Goal: Check status: Check status

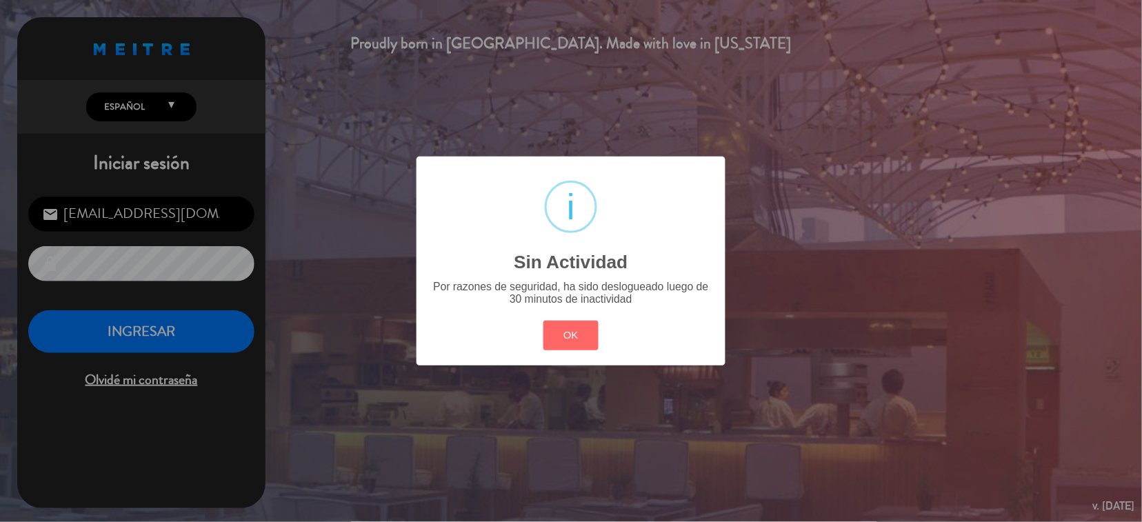
click at [575, 319] on div "OK Cancel" at bounding box center [571, 335] width 62 height 36
click at [594, 341] on button "OK" at bounding box center [571, 336] width 56 height 30
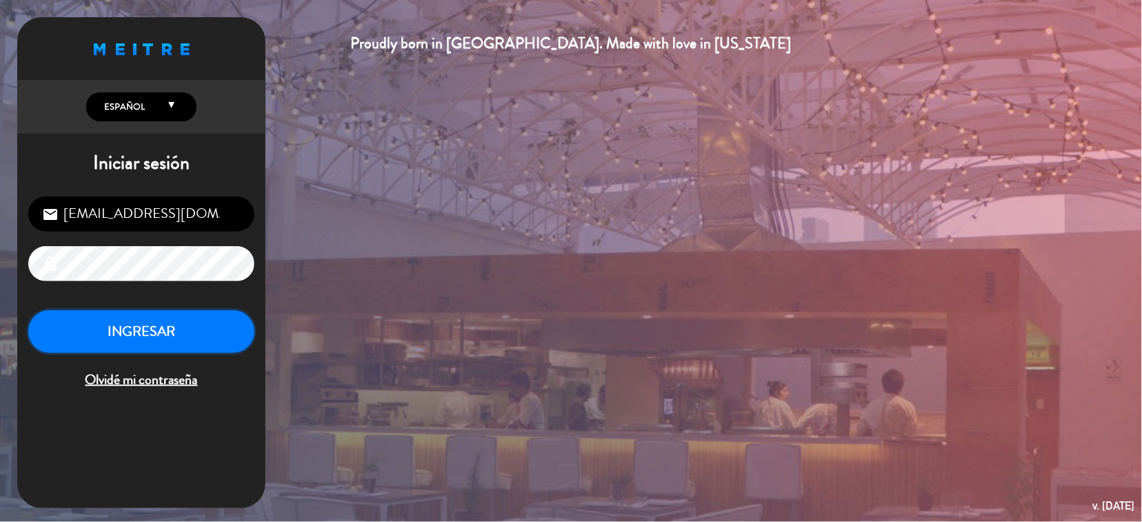
click at [207, 332] on button "INGRESAR" at bounding box center [141, 331] width 226 height 43
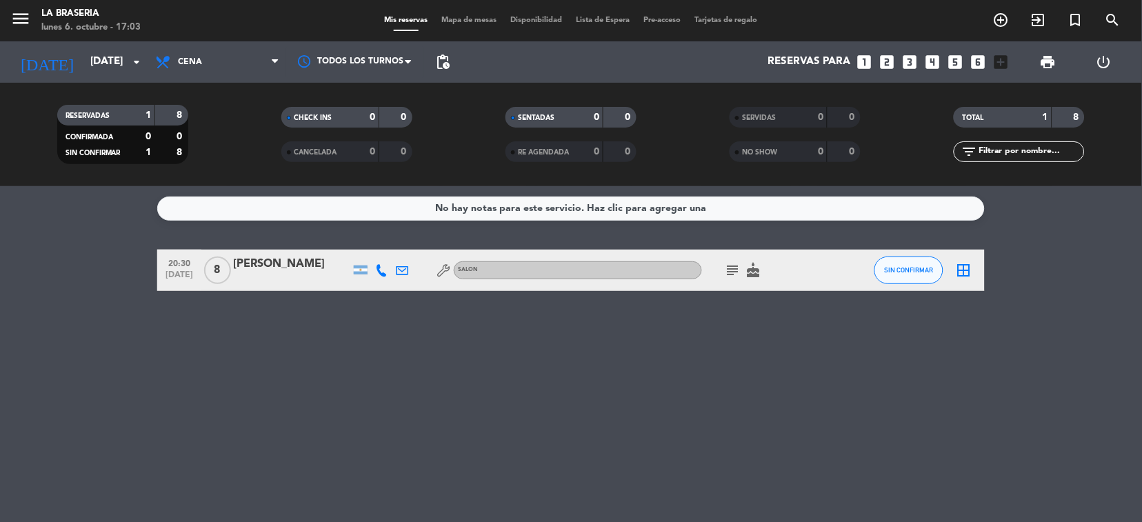
click at [738, 267] on icon "subject" at bounding box center [733, 270] width 17 height 17
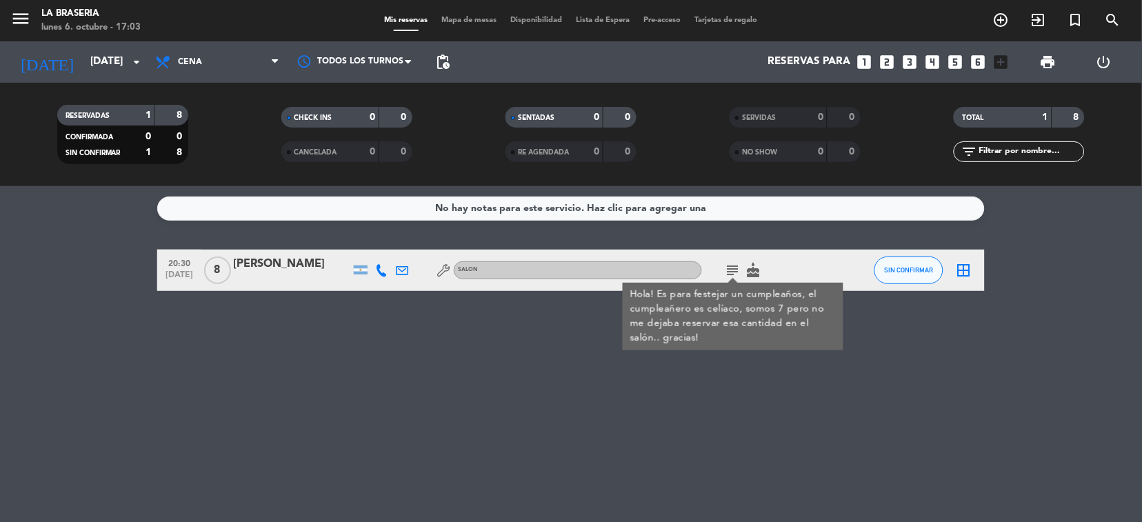
click at [258, 268] on div "[PERSON_NAME]" at bounding box center [291, 264] width 117 height 18
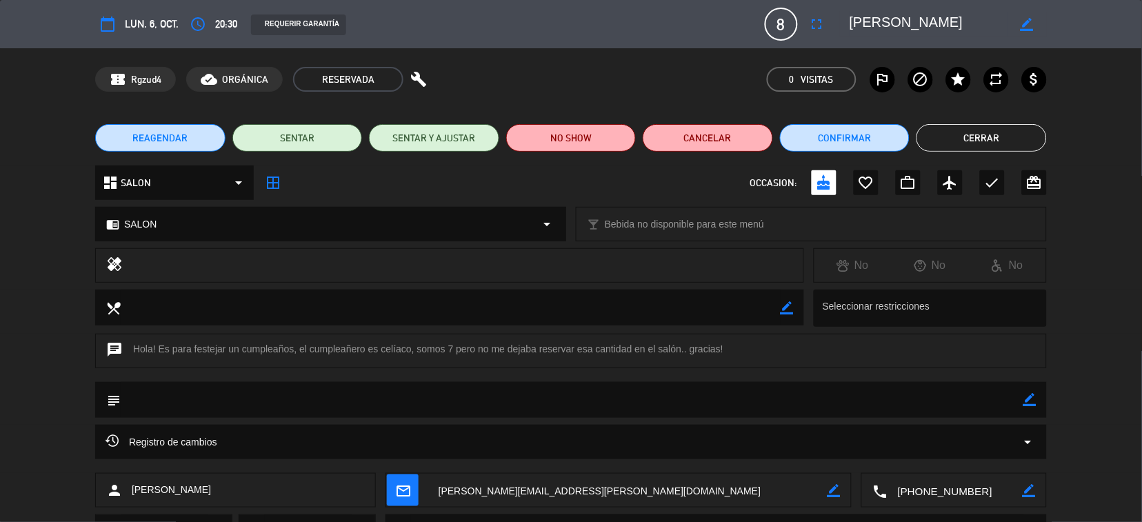
click at [1004, 138] on button "Cerrar" at bounding box center [982, 138] width 130 height 28
